Goal: Transaction & Acquisition: Purchase product/service

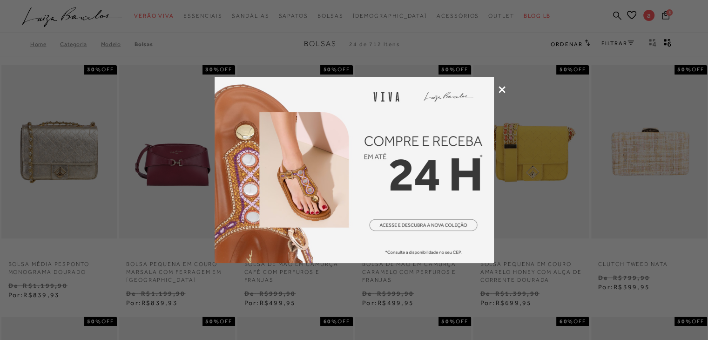
click at [502, 87] on icon at bounding box center [501, 89] width 7 height 7
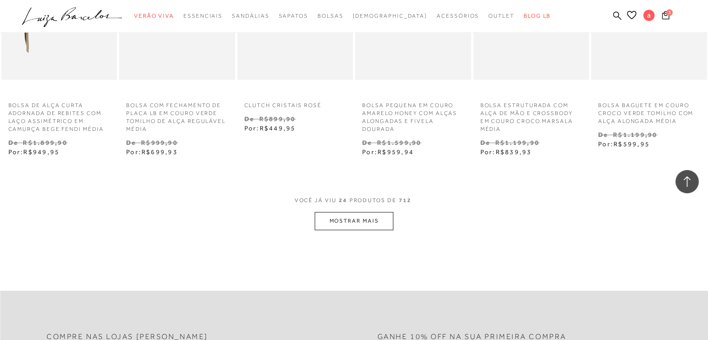
scroll to position [930, 0]
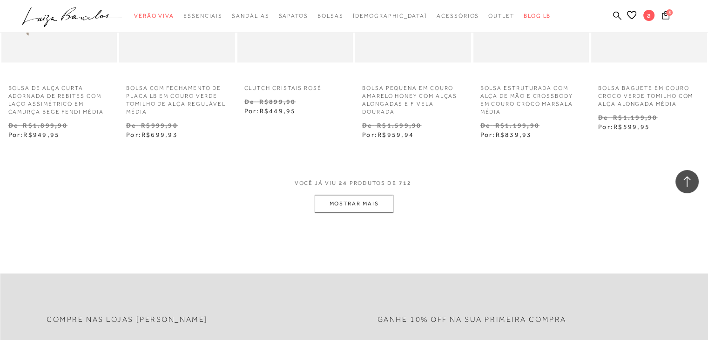
click at [388, 203] on button "MOSTRAR MAIS" at bounding box center [353, 203] width 78 height 18
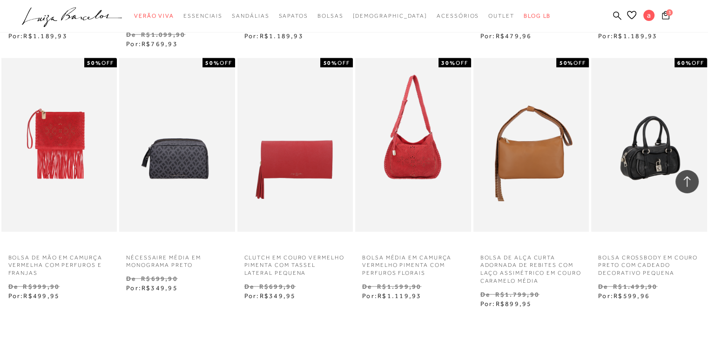
scroll to position [1814, 0]
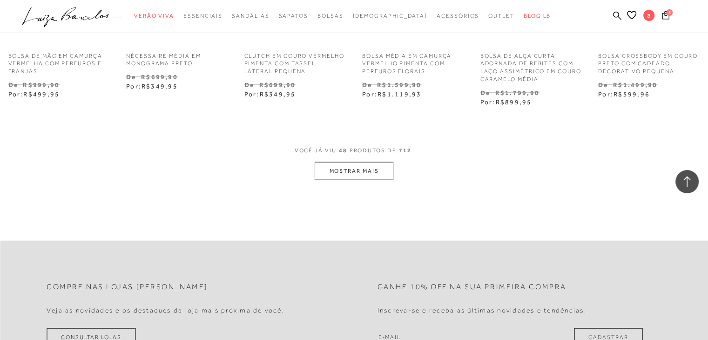
click at [378, 174] on button "MOSTRAR MAIS" at bounding box center [353, 171] width 78 height 18
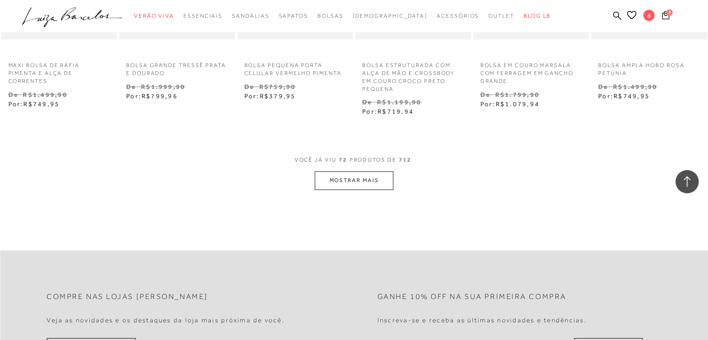
scroll to position [3024, 0]
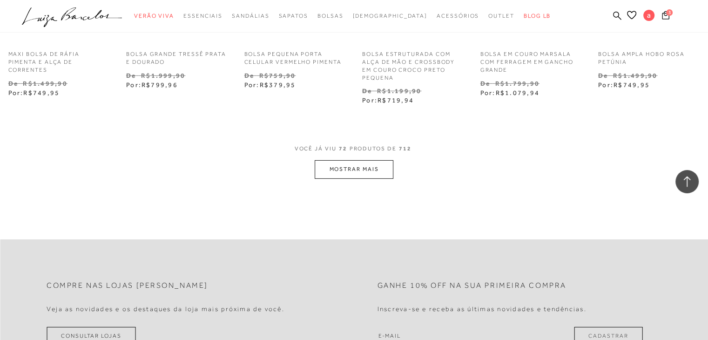
click at [359, 175] on button "MOSTRAR MAIS" at bounding box center [353, 169] width 78 height 18
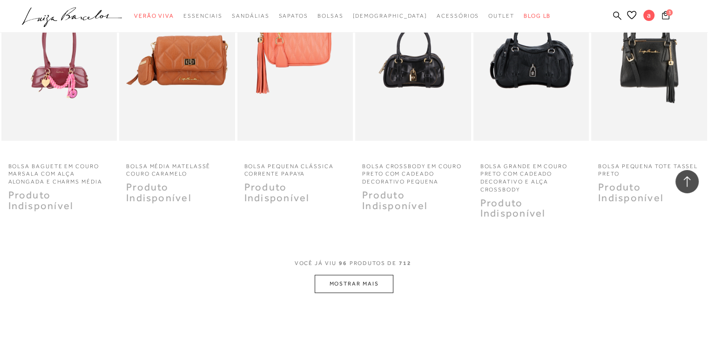
scroll to position [3954, 0]
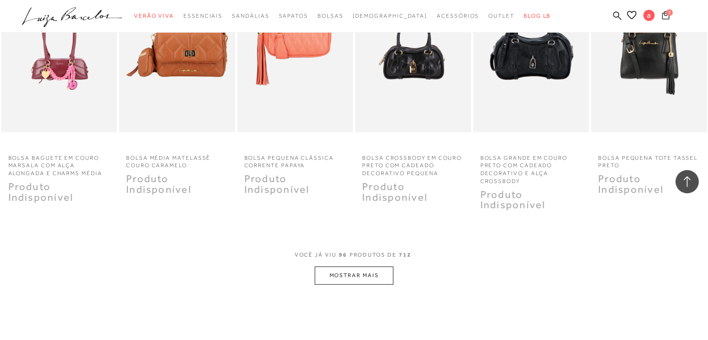
click at [666, 16] on icon at bounding box center [665, 15] width 7 height 9
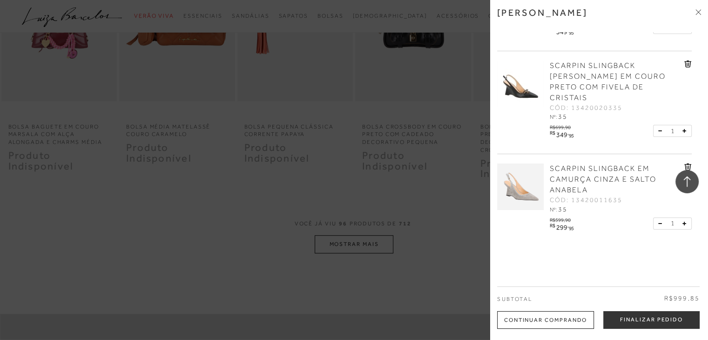
scroll to position [4001, 0]
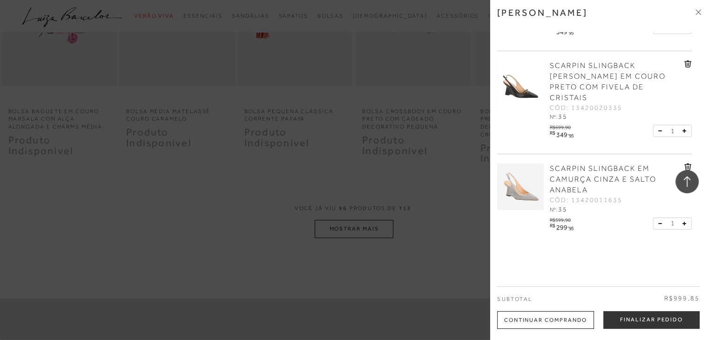
click at [452, 171] on div at bounding box center [354, 170] width 708 height 340
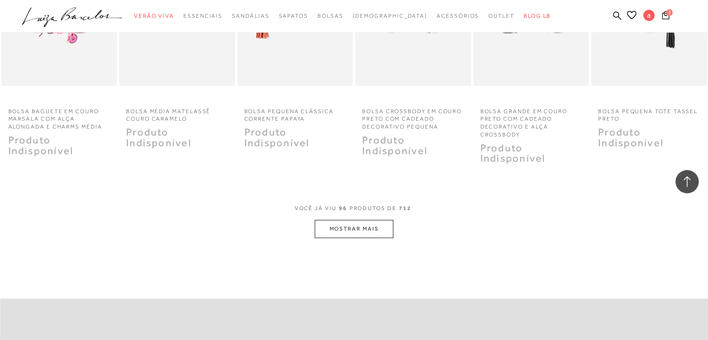
click at [616, 10] on ul ".a{fill-rule:evenodd;} Verão Viva Em alta Favoritos das Influenciadoras Apostas…" at bounding box center [347, 15] width 650 height 17
click at [616, 12] on icon at bounding box center [617, 15] width 8 height 8
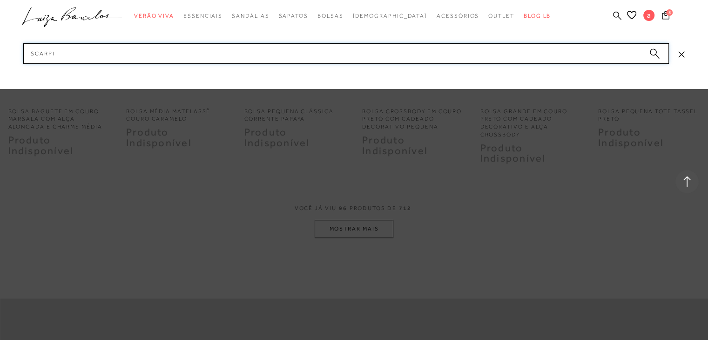
type input "scarpin"
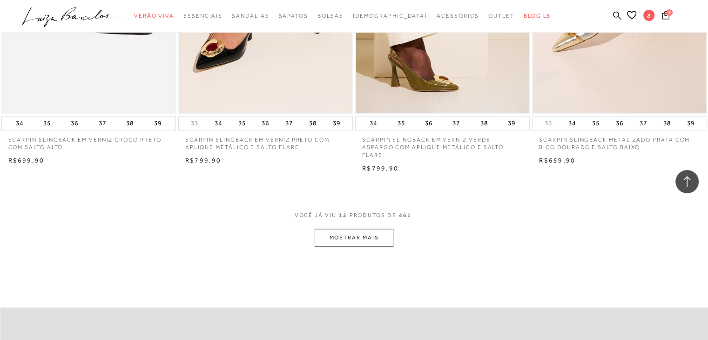
scroll to position [930, 0]
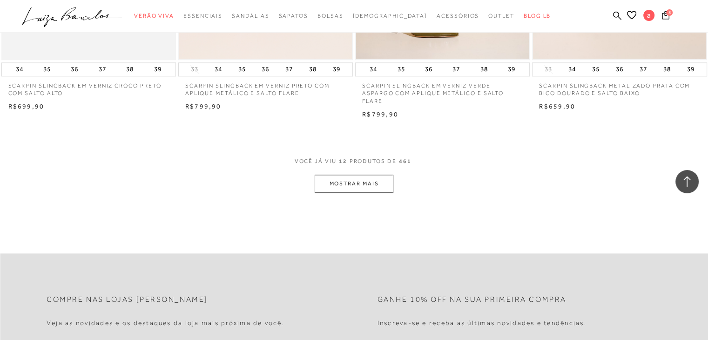
click at [348, 180] on button "MOSTRAR MAIS" at bounding box center [353, 183] width 78 height 18
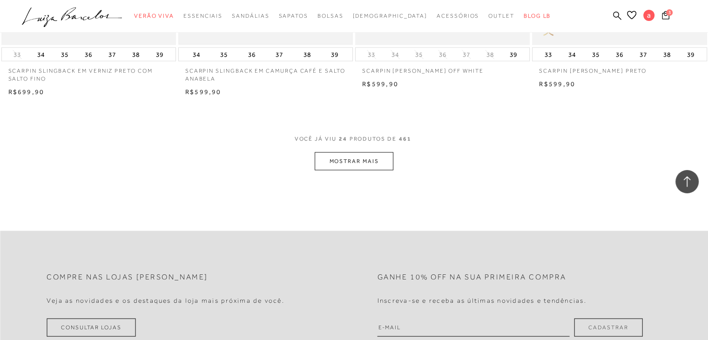
scroll to position [1954, 0]
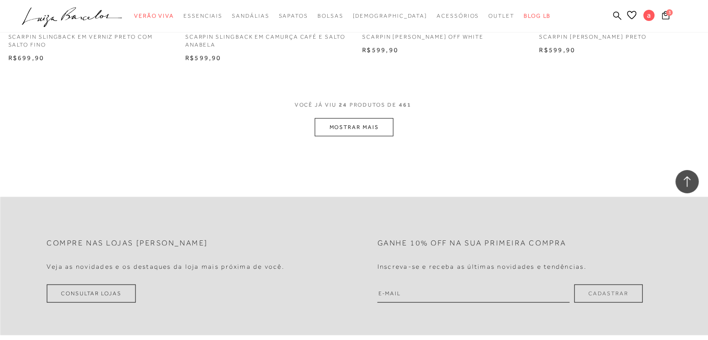
click at [335, 121] on button "MOSTRAR MAIS" at bounding box center [353, 127] width 78 height 18
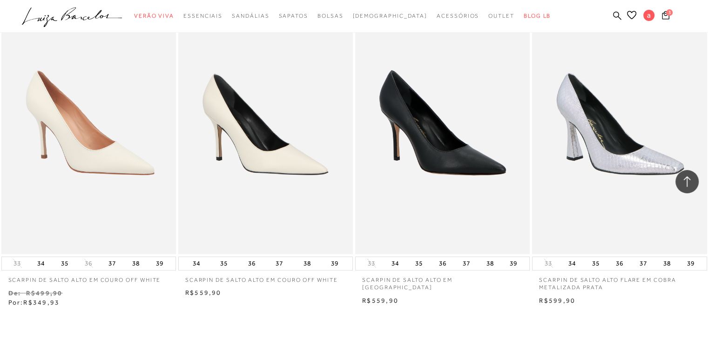
scroll to position [2838, 0]
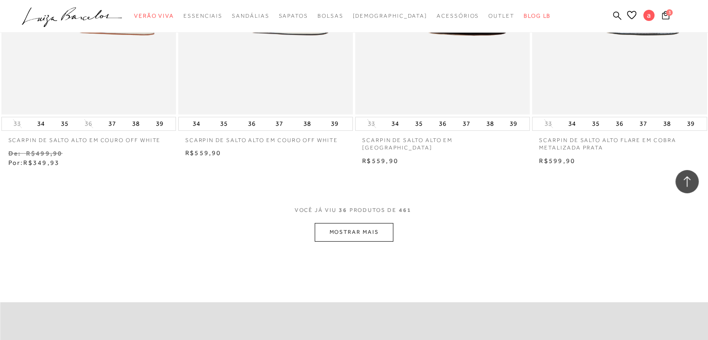
click at [387, 227] on button "MOSTRAR MAIS" at bounding box center [353, 232] width 78 height 18
